Goal: Transaction & Acquisition: Purchase product/service

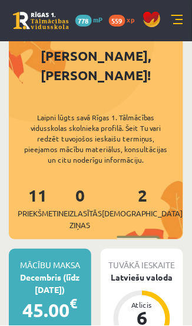
scroll to position [104, 0]
click at [49, 272] on div "Decembris (līdz [DATE])" at bounding box center [50, 284] width 83 height 25
click at [57, 272] on div "Decembris (līdz 05.12.25)" at bounding box center [50, 284] width 83 height 25
click at [48, 297] on div "45.00 €" at bounding box center [50, 311] width 83 height 28
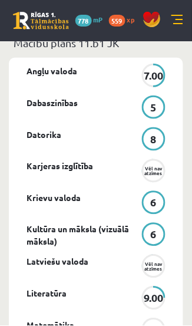
scroll to position [578, 0]
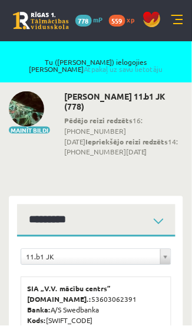
click at [88, 19] on span "778" at bounding box center [83, 21] width 17 height 12
